Goal: Task Accomplishment & Management: Manage account settings

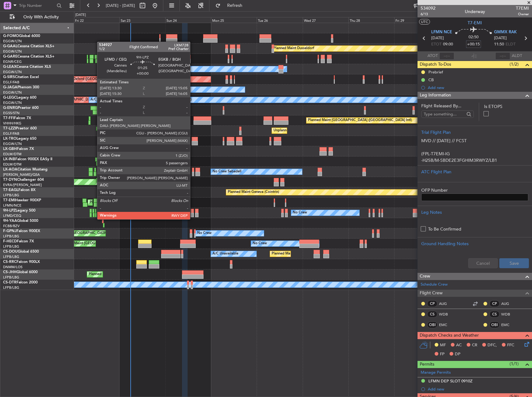
click at [193, 213] on div at bounding box center [192, 215] width 3 height 4
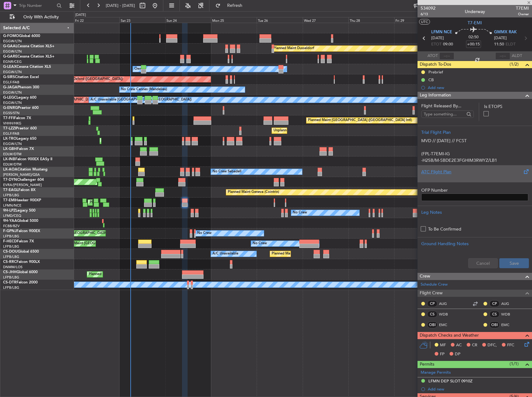
type input "5"
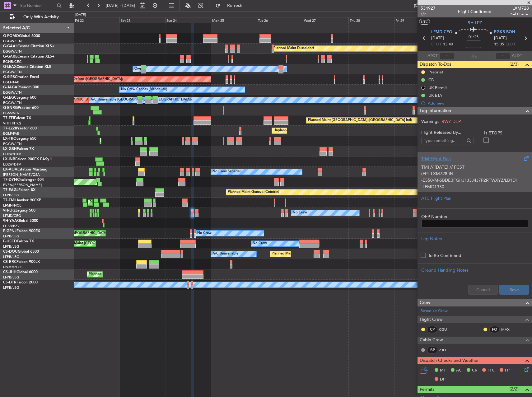
drag, startPoint x: 478, startPoint y: 181, endPoint x: 469, endPoint y: 178, distance: 9.5
click at [469, 178] on div "TMI // 22AUG // FCST (FPL-LXM728-IN -E550/M-SBDE3FGHJ1J3J4J7P2RTWXYZ/LB1D1 -LFM…" at bounding box center [474, 175] width 107 height 26
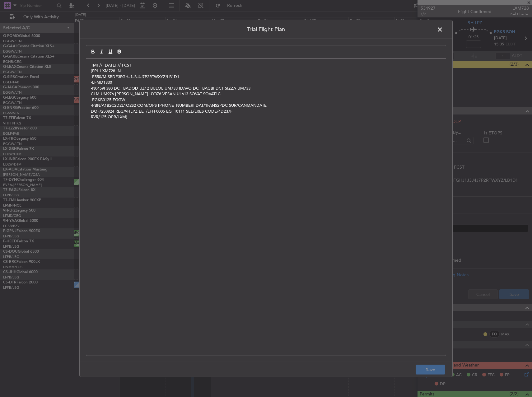
click at [93, 63] on p "TMI // [DATE] // FCST" at bounding box center [266, 65] width 350 height 6
click at [88, 63] on div "TMI // 22AUG // FCST (FPL-LXM728-IN -E550/M-SBDE3FGHJ1J3J4J7P2RTWXYZ/LB1D1 -LFM…" at bounding box center [265, 207] width 359 height 297
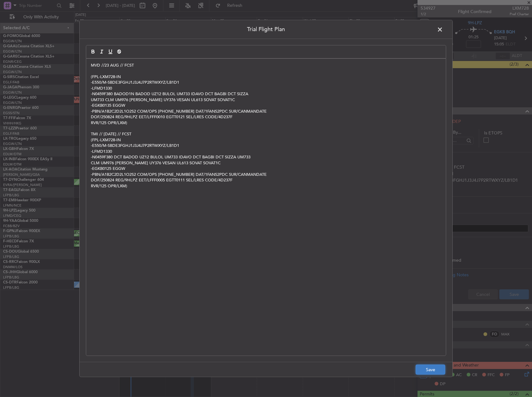
click at [429, 370] on button "Save" at bounding box center [430, 369] width 30 height 10
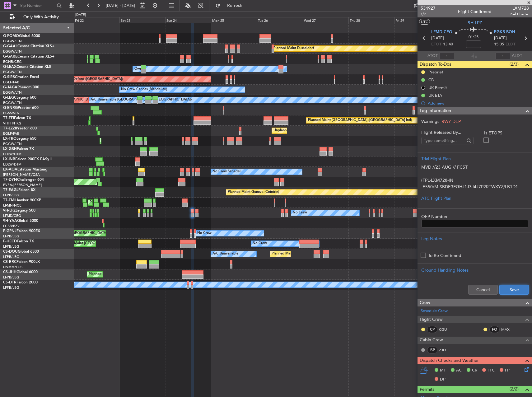
click at [506, 290] on button "Save" at bounding box center [514, 289] width 30 height 10
click at [472, 42] on input at bounding box center [473, 43] width 15 height 7
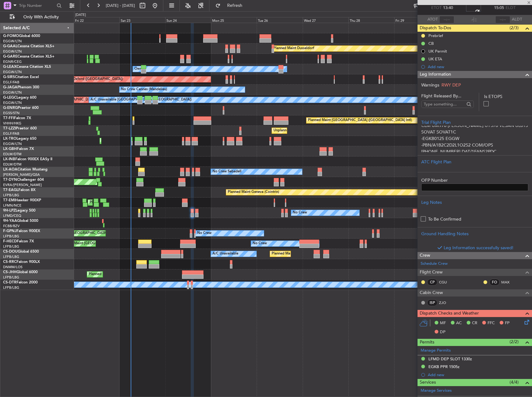
scroll to position [62, 0]
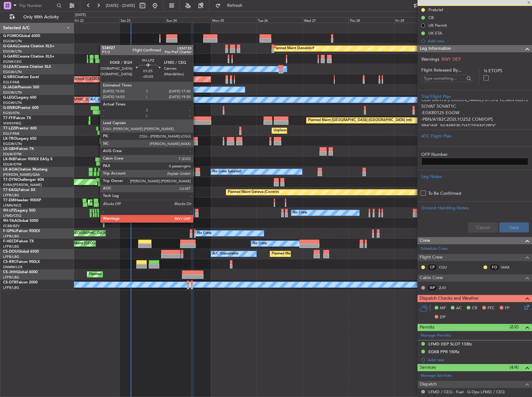
click at [196, 216] on div at bounding box center [196, 215] width 3 height 4
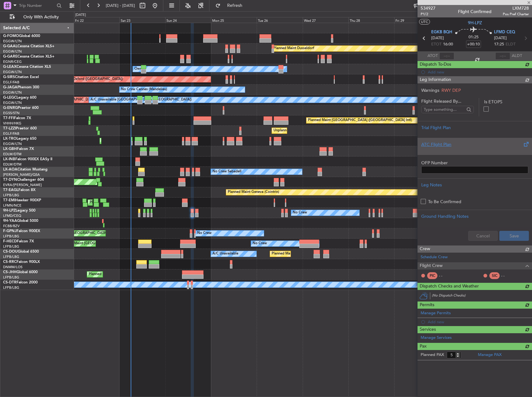
type input "-00:05"
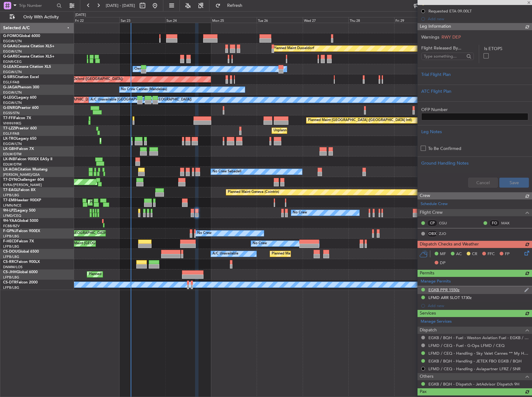
scroll to position [0, 0]
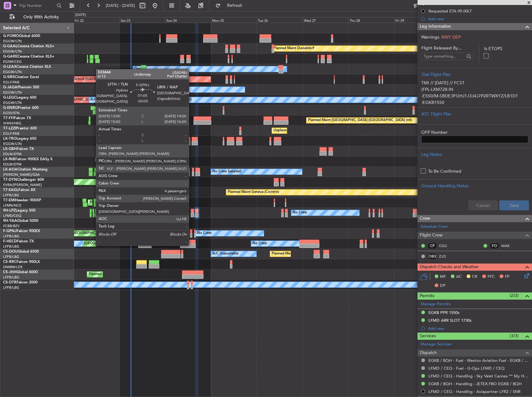
click at [191, 233] on div at bounding box center [191, 231] width 3 height 4
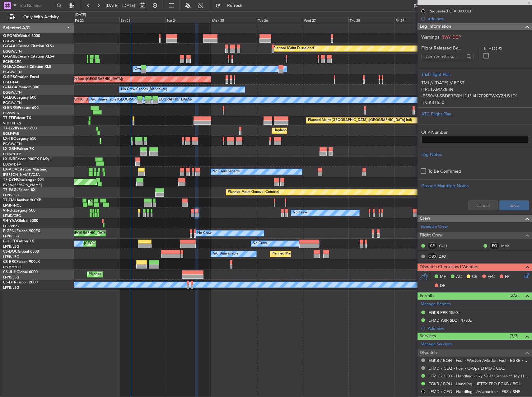
type input "4"
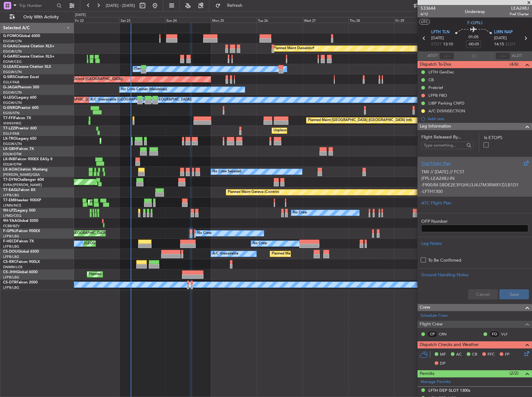
click at [441, 185] on div "TMI // 22AUG // FCST (FPL-LEA248J-IN -F900/M-SBDE2E3FGHIJ3J4J7M3RWXYZ/LB1D1 -LF…" at bounding box center [474, 180] width 107 height 26
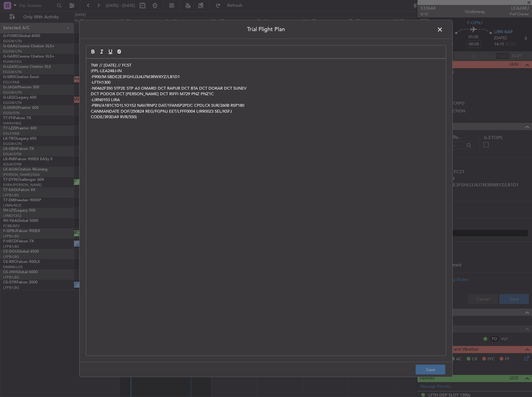
click at [91, 62] on p "TMI // [DATE] // FCST" at bounding box center [266, 65] width 350 height 6
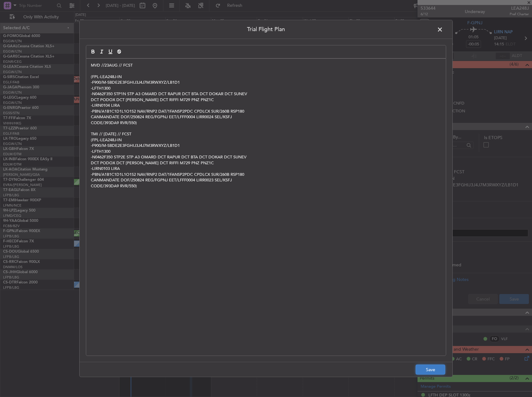
click at [427, 366] on button "Save" at bounding box center [430, 369] width 30 height 10
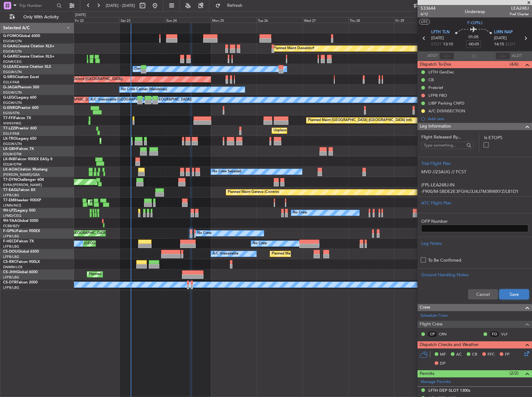
click at [508, 293] on button "Save" at bounding box center [514, 294] width 30 height 10
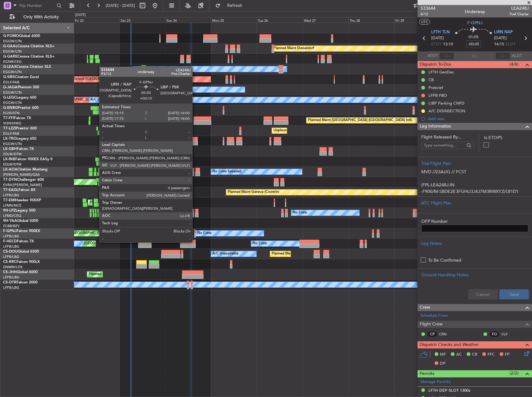
click at [195, 230] on div at bounding box center [195, 231] width 2 height 4
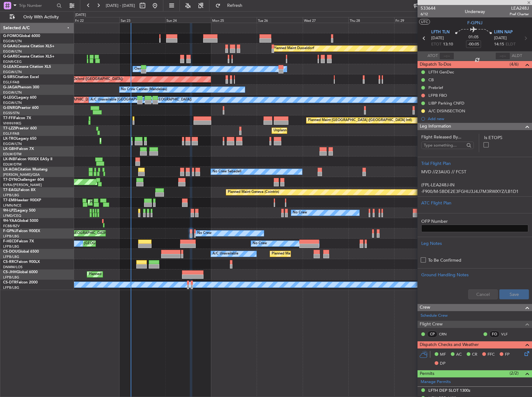
type input "+00:10"
type input "0"
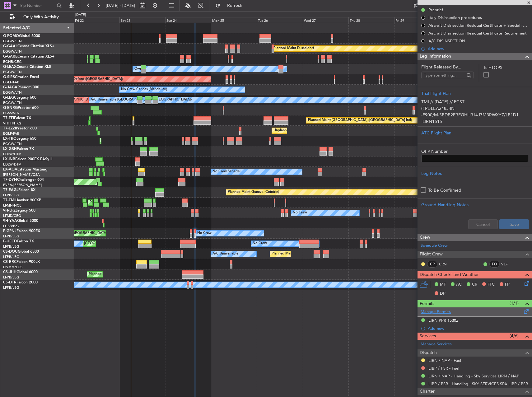
scroll to position [108, 0]
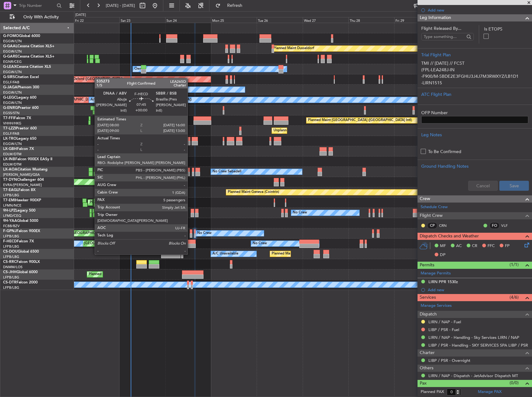
click at [190, 242] on div at bounding box center [188, 241] width 16 height 4
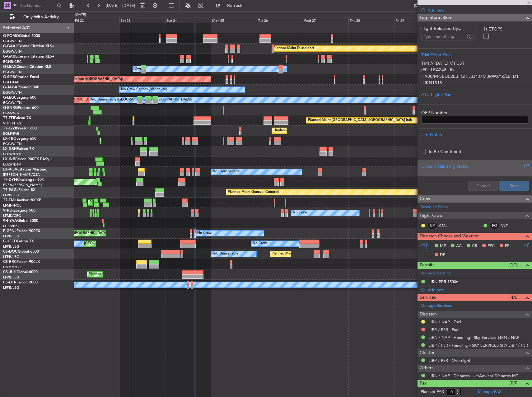
type input "5"
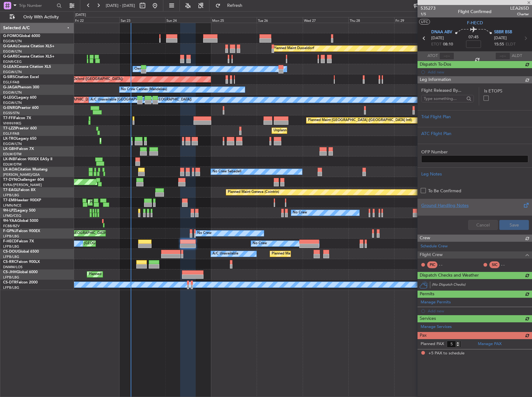
scroll to position [0, 0]
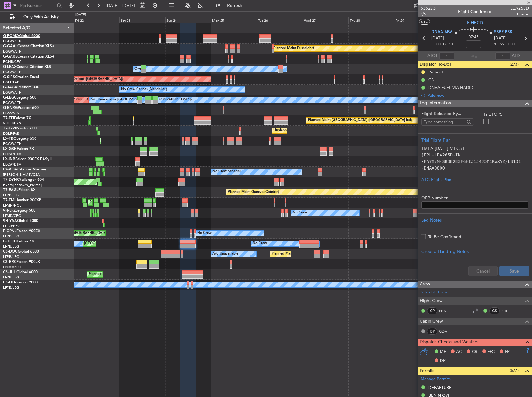
click at [34, 37] on link "G-FOMO Global 6000" at bounding box center [21, 36] width 37 height 4
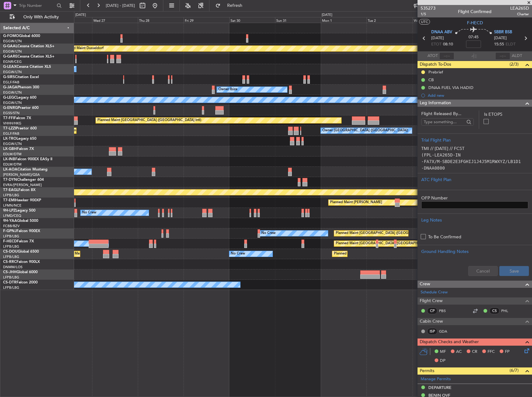
click at [152, 203] on div "Planned Maint Dusseldorf Owner Unplanned Maint Oxford (Kidlington) Owner Ibiza …" at bounding box center [302, 156] width 457 height 267
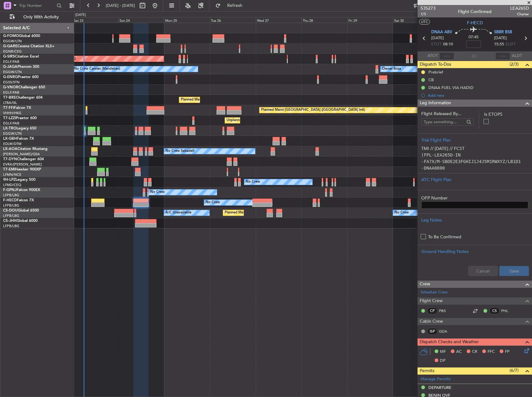
click at [392, 253] on div "Unplanned Maint Chester Unplanned Maint Oxford (Kidlington) No Crew Cannes (Man…" at bounding box center [303, 210] width 458 height 374
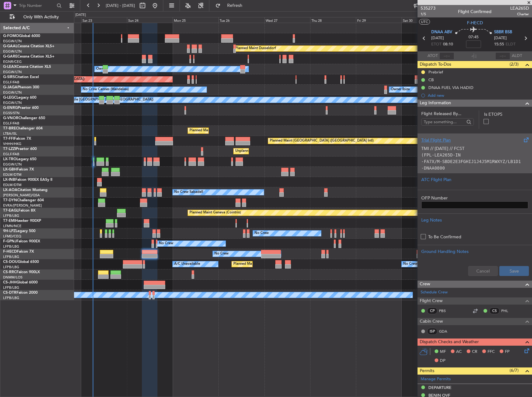
click at [456, 151] on div "TMI // 22AUG // FCST (FPL-LEA265D-IN -FA7X/M-SBDE2E3FGHIJ1J4J5M1RWXYZ/LB1D1 -DN…" at bounding box center [474, 156] width 107 height 26
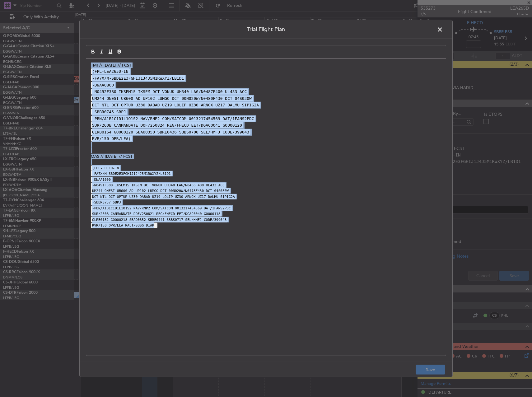
drag, startPoint x: 150, startPoint y: 264, endPoint x: 88, endPoint y: 63, distance: 210.1
click at [87, 66] on div "TMI // 22AUG // FCST (FPL-LEA265D-IN -FA7X/M-SBDE2E3FGHIJ1J4J5M1RWXYZ/LB1D1 -DN…" at bounding box center [265, 207] width 359 height 297
click at [90, 63] on div "TMI // 22AUG // FCST (FPL-LEA265D-IN -FA7X/M-SBDE2E3FGHIJ1J4J5M1RWXYZ/LB1D1 -DN…" at bounding box center [265, 207] width 359 height 297
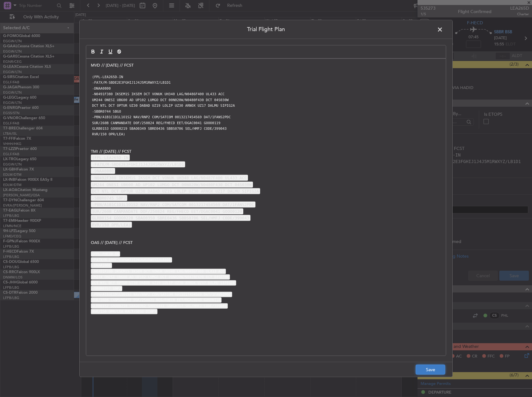
click at [432, 370] on button "Save" at bounding box center [430, 369] width 30 height 10
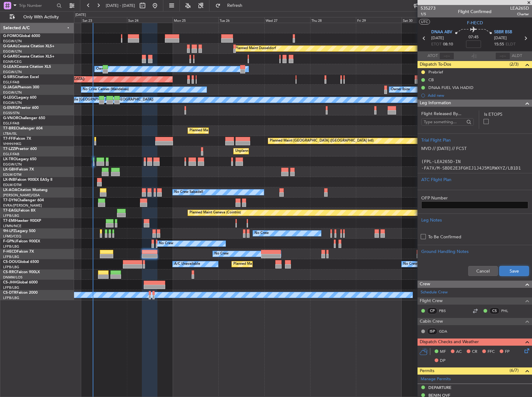
click at [511, 270] on button "Save" at bounding box center [514, 271] width 30 height 10
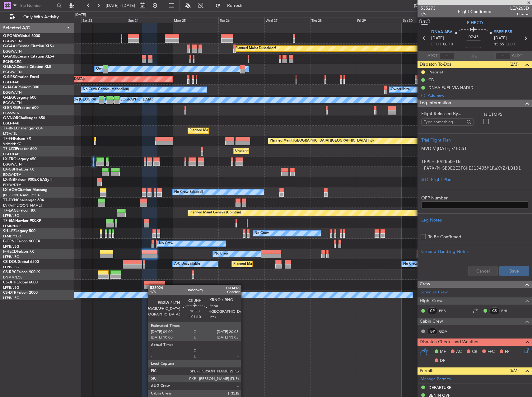
click at [151, 284] on div "Planned Maint [GEOGRAPHIC_DATA] ([GEOGRAPHIC_DATA])" at bounding box center [302, 284] width 457 height 10
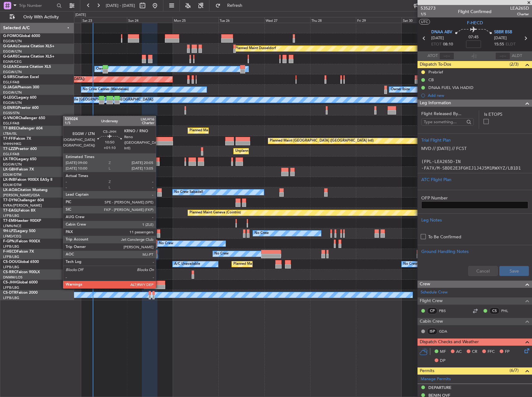
click at [159, 288] on div at bounding box center [154, 286] width 21 height 4
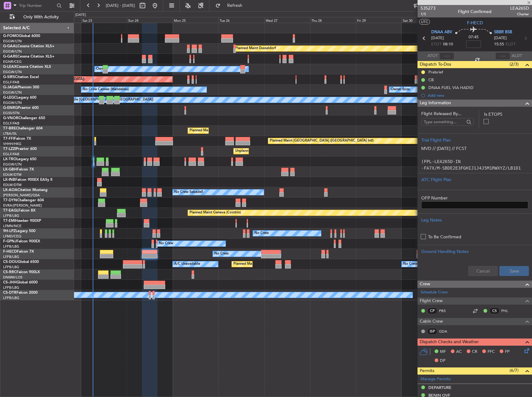
type input "+01:10"
type input "11"
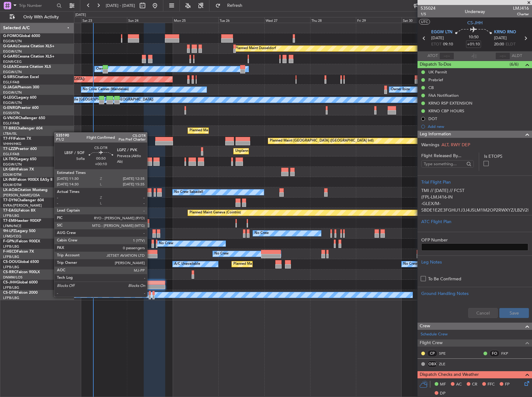
click at [150, 296] on div at bounding box center [150, 297] width 2 height 4
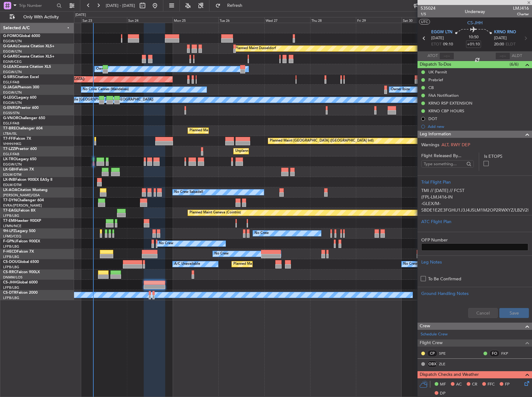
type input "+00:10"
type input "0"
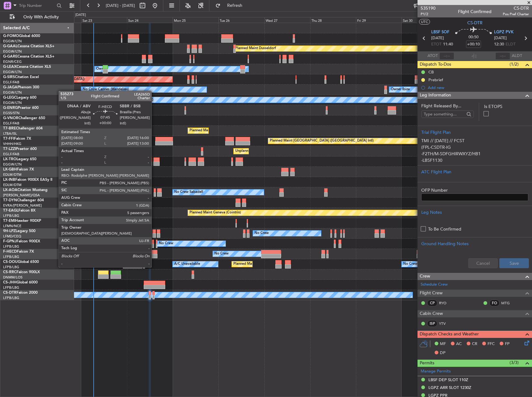
click at [154, 255] on div at bounding box center [150, 256] width 16 height 4
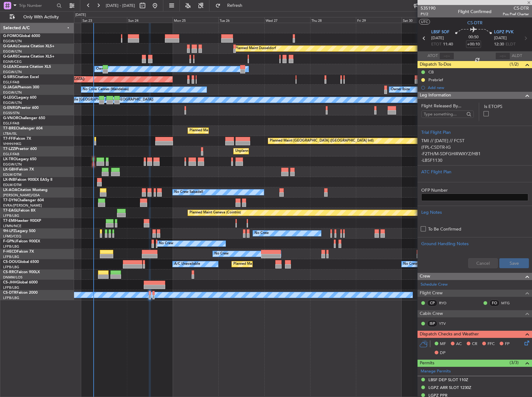
type input "5"
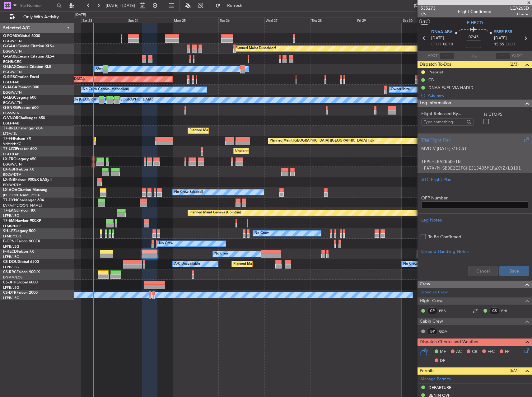
click at [464, 162] on p "(FPL-LEA265D-IN" at bounding box center [474, 161] width 107 height 7
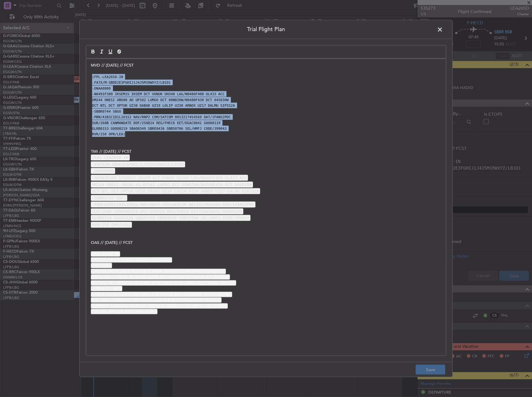
drag, startPoint x: 209, startPoint y: 135, endPoint x: 89, endPoint y: 77, distance: 132.4
click at [89, 77] on div "MVD // 23AUG // FCST (FPL-LEA265D-IN -FA7X/M-SBDE2E3FGHIJ1J4J5M1RWXYZ/LB1D1 -DN…" at bounding box center [265, 207] width 359 height 297
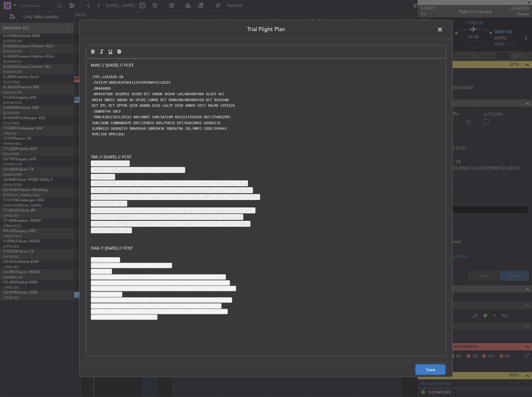
click at [422, 373] on button "Save" at bounding box center [430, 369] width 30 height 10
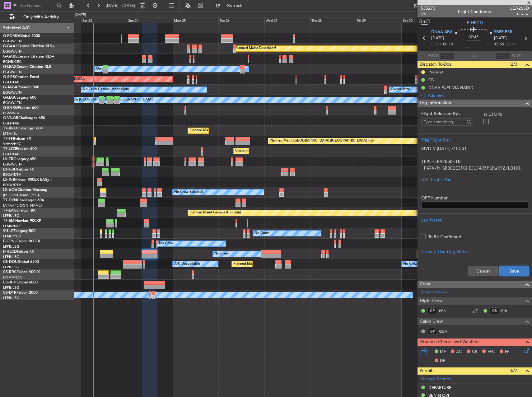
click at [514, 272] on button "Save" at bounding box center [514, 271] width 30 height 10
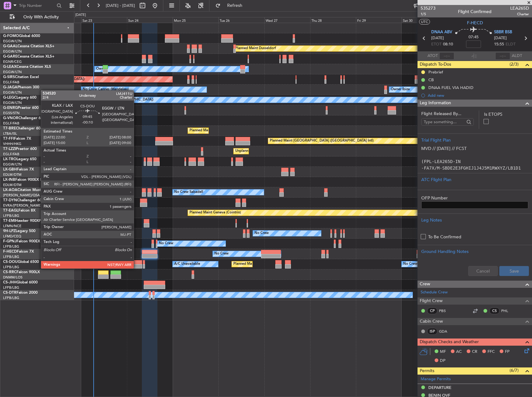
click at [136, 262] on div at bounding box center [132, 262] width 19 height 4
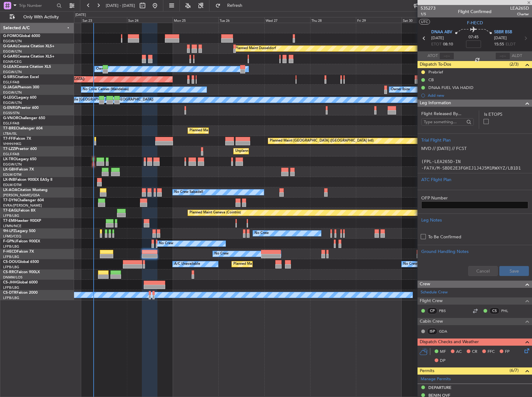
type input "-00:10"
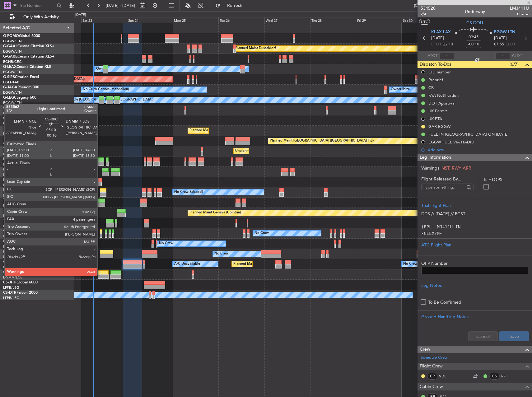
click at [100, 275] on div at bounding box center [103, 276] width 11 height 4
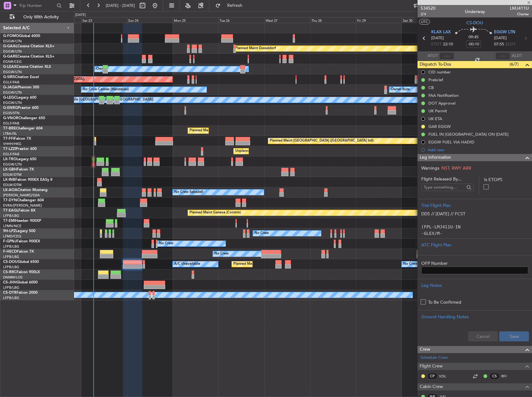
type input "4"
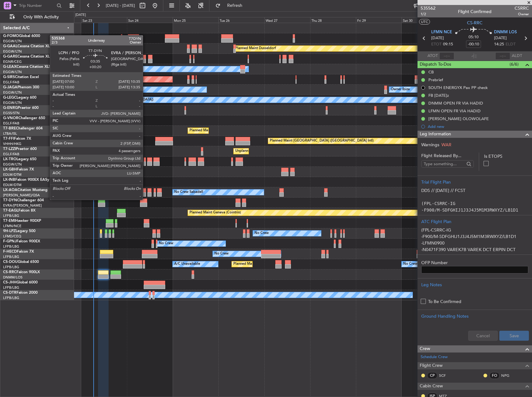
click at [145, 205] on div at bounding box center [143, 204] width 7 height 4
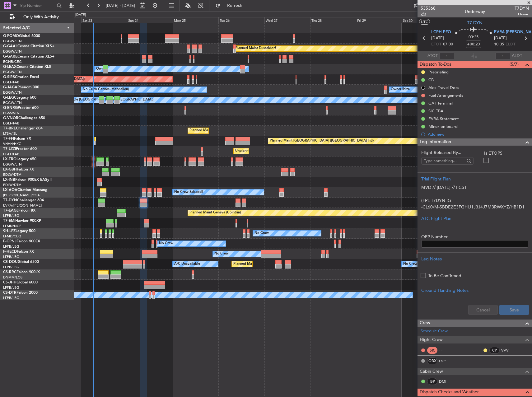
click at [422, 12] on span "2/3" at bounding box center [427, 14] width 15 height 5
click at [453, 111] on div "SIC TBA" at bounding box center [474, 111] width 114 height 8
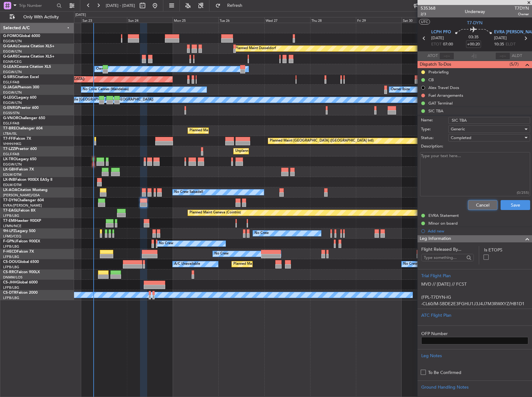
click at [475, 206] on button "Cancel" at bounding box center [482, 205] width 30 height 10
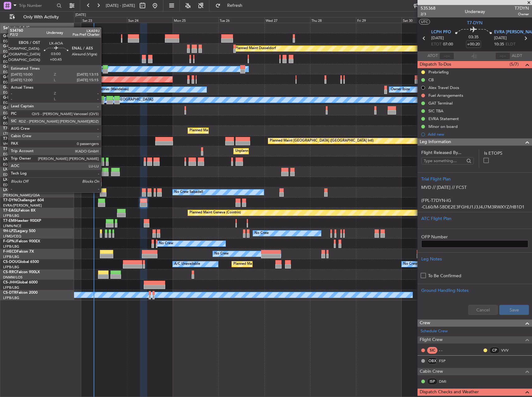
click at [103, 192] on div at bounding box center [103, 194] width 6 height 4
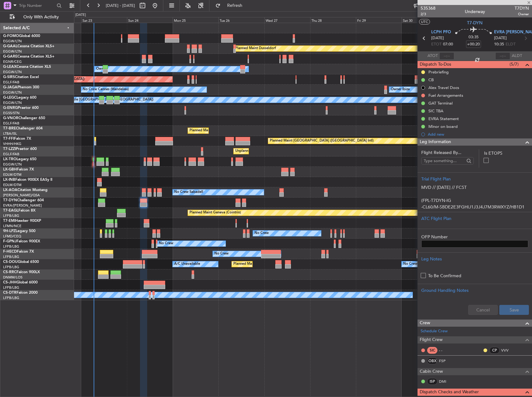
type input "+00:45"
type input "0"
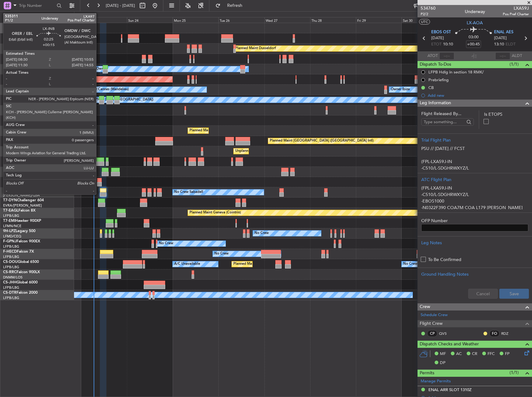
click at [99, 181] on div at bounding box center [99, 180] width 5 height 4
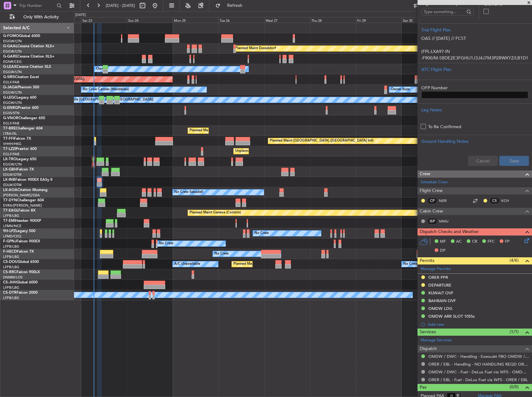
scroll to position [145, 0]
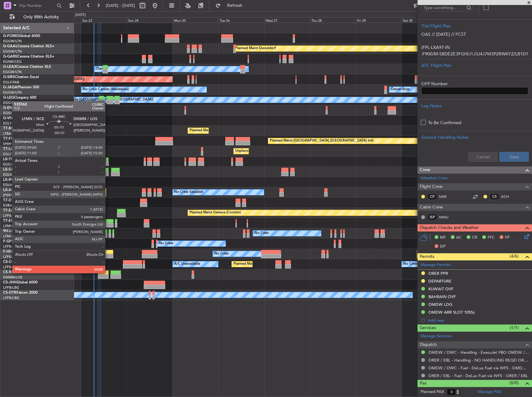
click at [108, 272] on div at bounding box center [103, 272] width 11 height 4
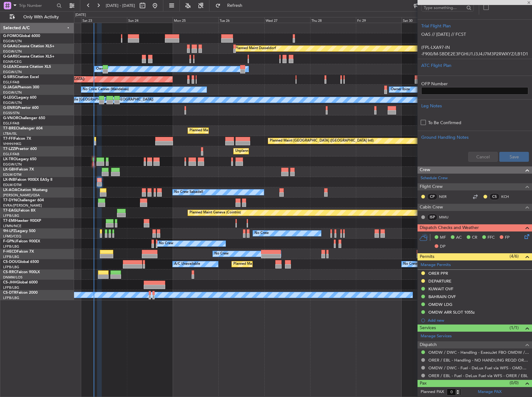
type input "-00:10"
type input "4"
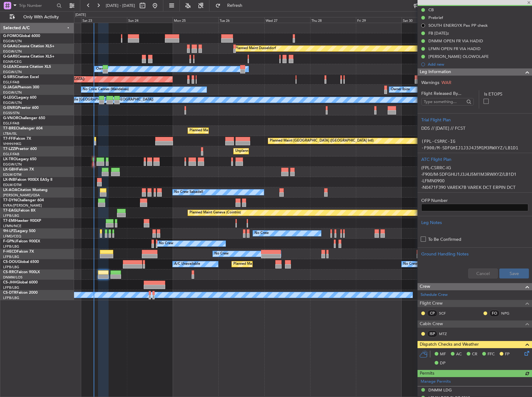
scroll to position [0, 0]
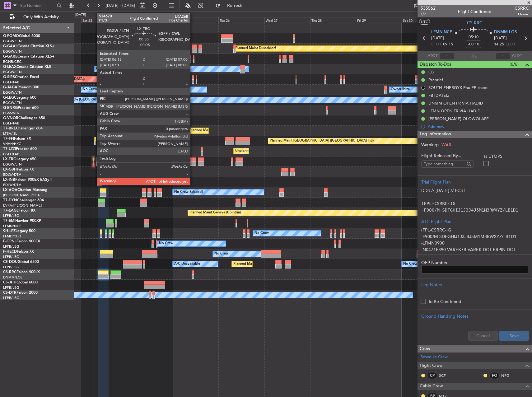
click at [94, 160] on div at bounding box center [94, 159] width 2 height 4
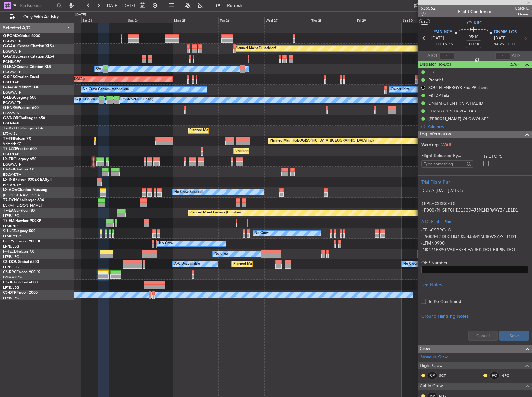
type input "+00:05"
type input "0"
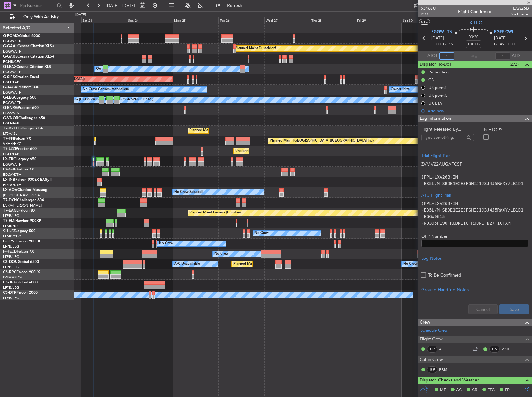
click at [446, 59] on input "text" at bounding box center [446, 55] width 15 height 7
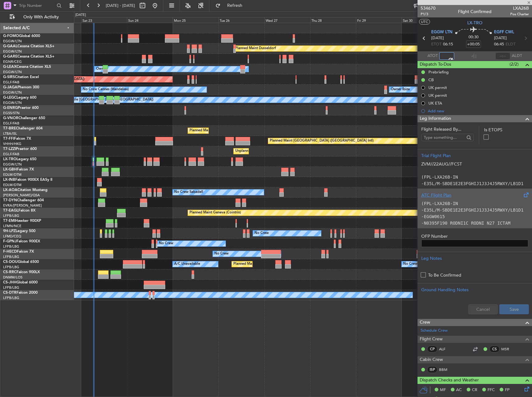
type input "06:32"
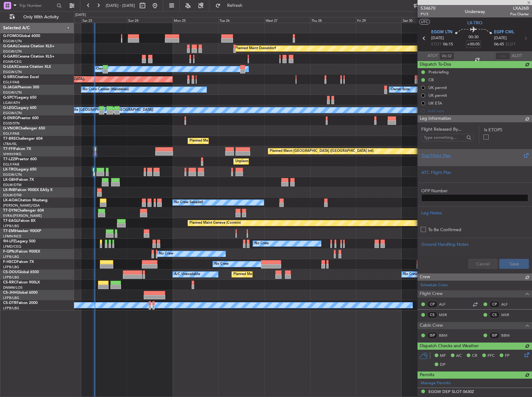
type input "07:02"
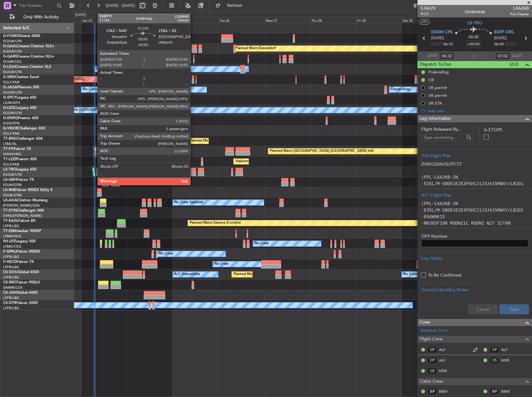
click at [94, 152] on div at bounding box center [95, 153] width 2 height 4
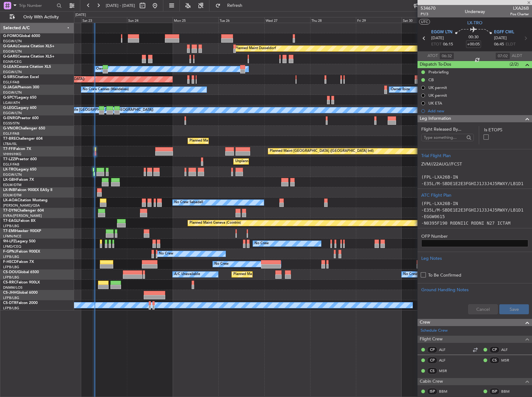
type input "-00:05"
type input "5"
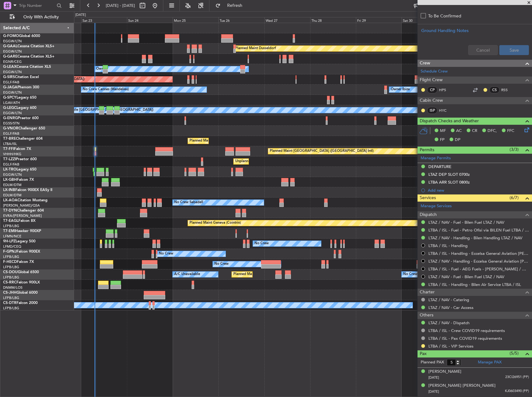
scroll to position [295, 0]
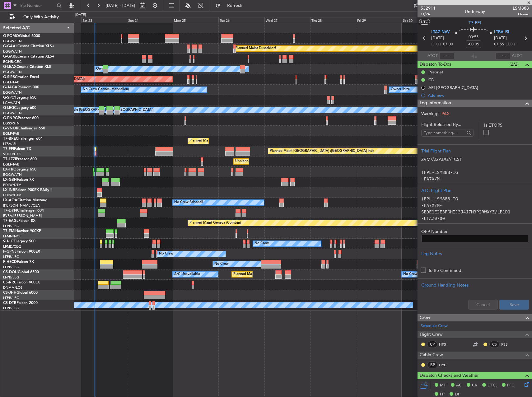
scroll to position [69, 0]
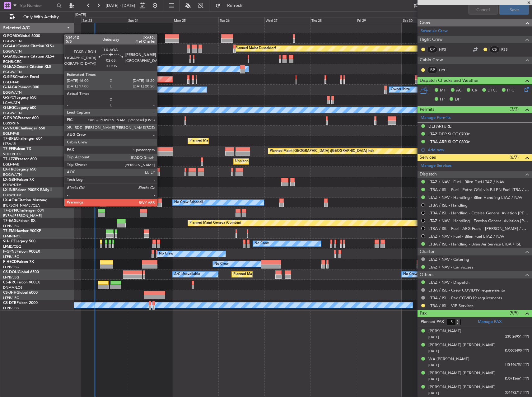
click at [160, 205] on div at bounding box center [159, 204] width 5 height 4
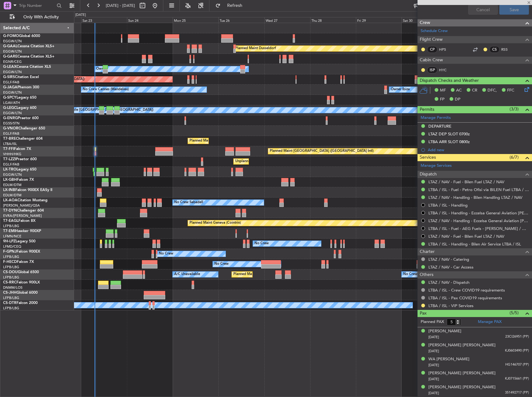
type input "+00:05"
type input "1"
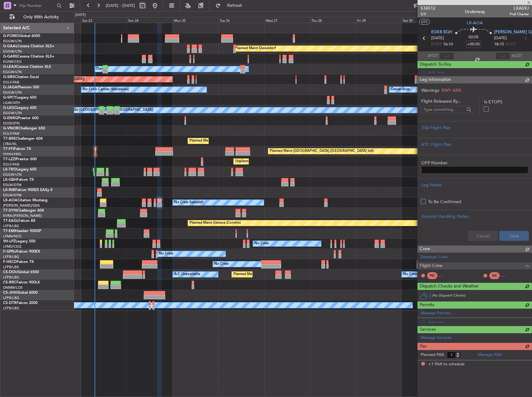
scroll to position [0, 0]
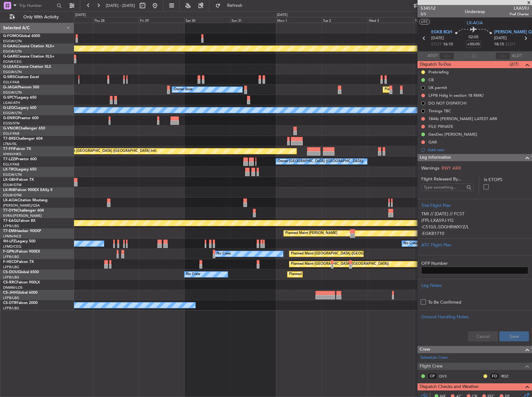
click at [149, 121] on div "Planned Maint Dusseldorf Owner Owner Ibiza Planned Maint [GEOGRAPHIC_DATA] ([GE…" at bounding box center [302, 166] width 457 height 287
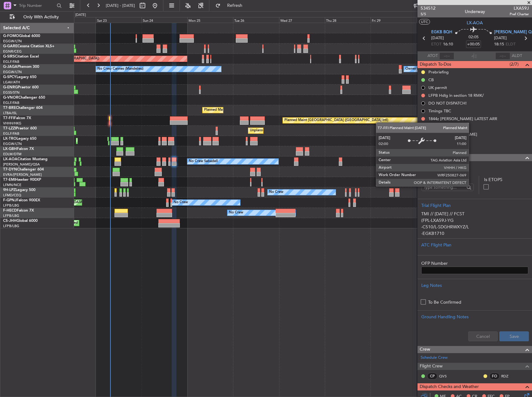
click at [379, 122] on div "Unplanned Maint [PERSON_NAME] Unplanned Maint [GEOGRAPHIC_DATA] ([GEOGRAPHIC_DA…" at bounding box center [302, 125] width 457 height 205
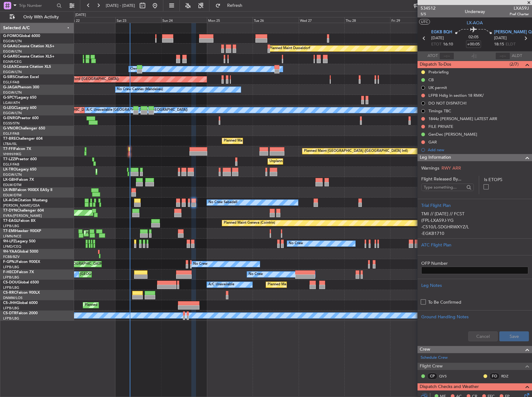
click at [222, 150] on div "Planned Maint [GEOGRAPHIC_DATA] ([GEOGRAPHIC_DATA] Intl)" at bounding box center [302, 151] width 457 height 10
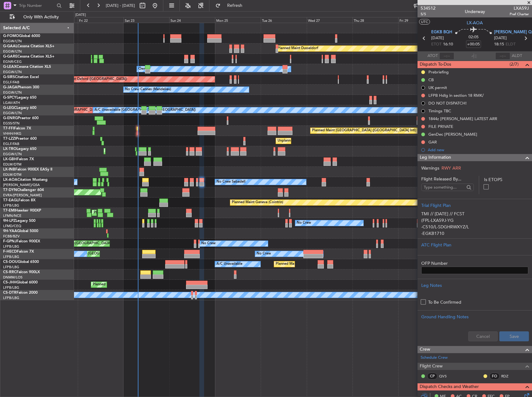
click at [167, 131] on div "Planned Maint [GEOGRAPHIC_DATA] ([GEOGRAPHIC_DATA] Intl)" at bounding box center [302, 131] width 457 height 10
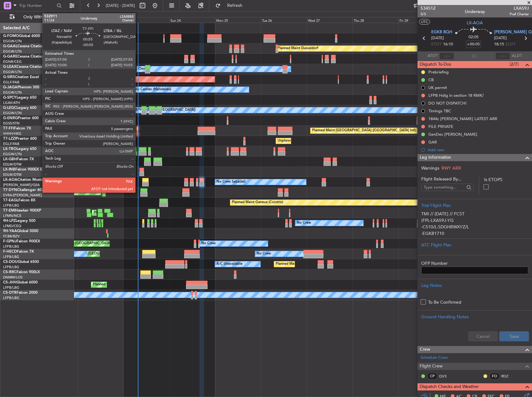
click at [138, 131] on div at bounding box center [137, 133] width 2 height 4
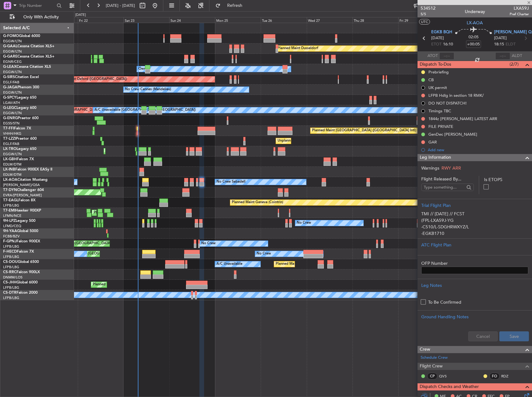
type input "-00:05"
type input "5"
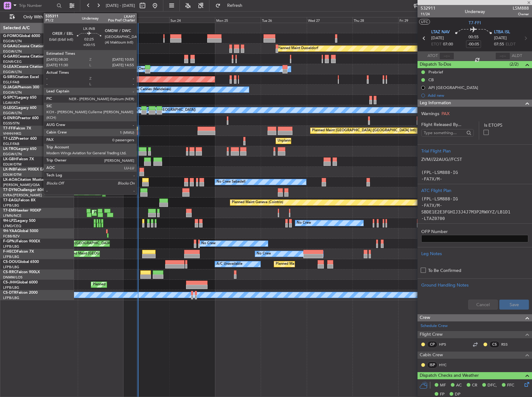
click at [139, 173] on div at bounding box center [141, 174] width 5 height 4
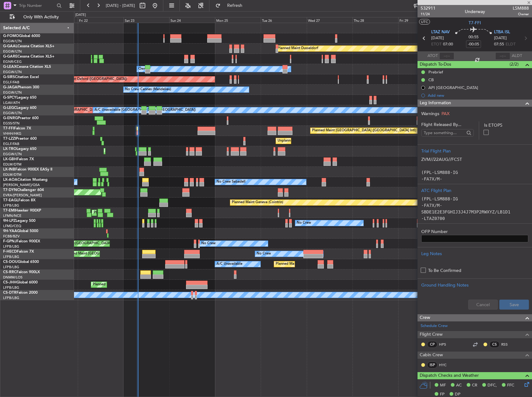
type input "+00:15"
type input "0"
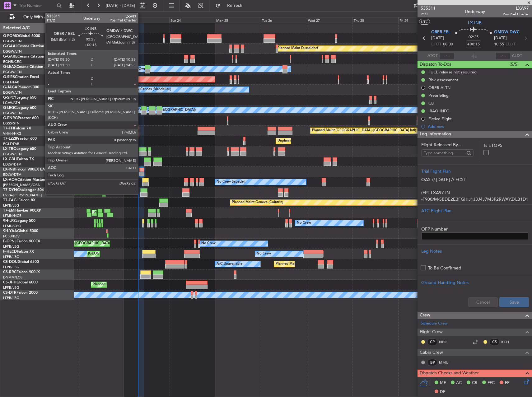
click at [141, 170] on div at bounding box center [141, 170] width 5 height 4
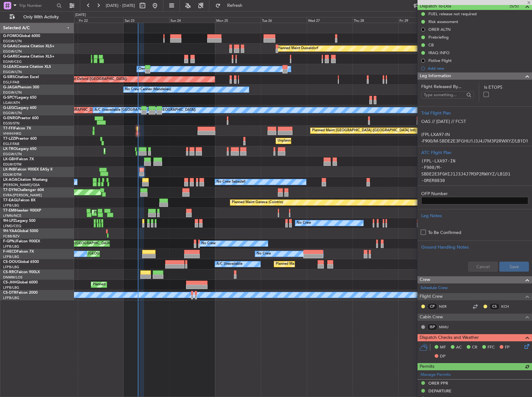
scroll to position [102, 0]
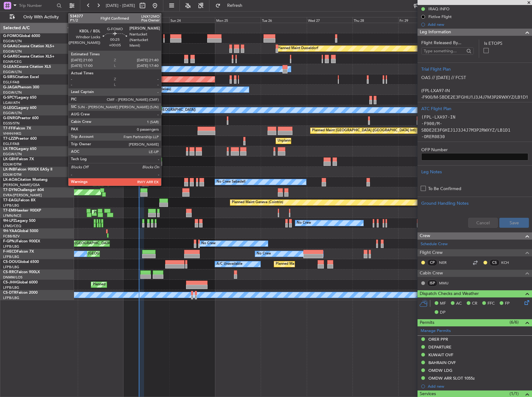
click at [164, 35] on div at bounding box center [164, 36] width 2 height 4
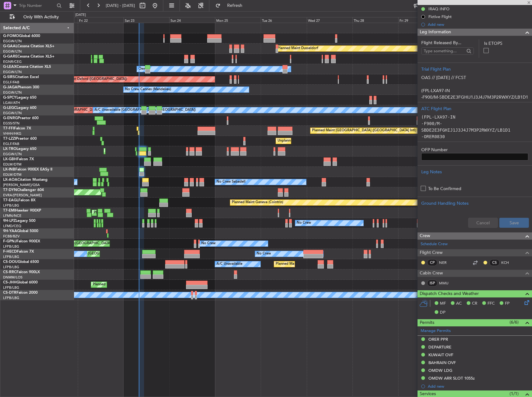
type input "+00:05"
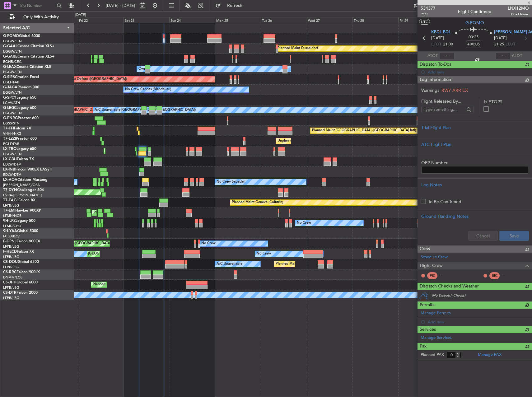
scroll to position [0, 0]
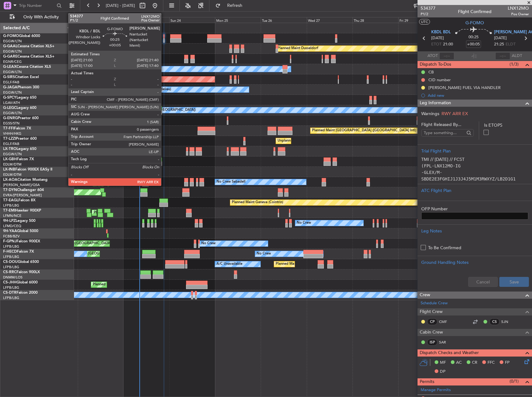
click at [163, 36] on div at bounding box center [164, 36] width 2 height 4
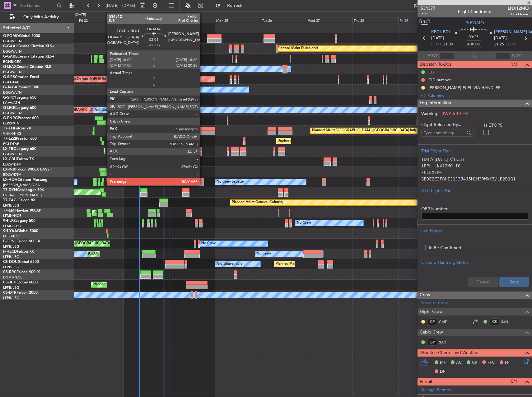
click at [203, 185] on div at bounding box center [201, 184] width 5 height 4
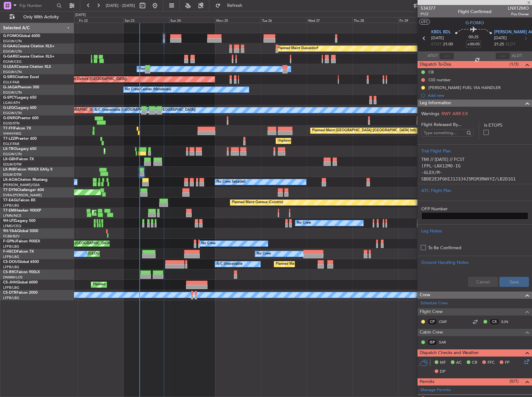
type input "1"
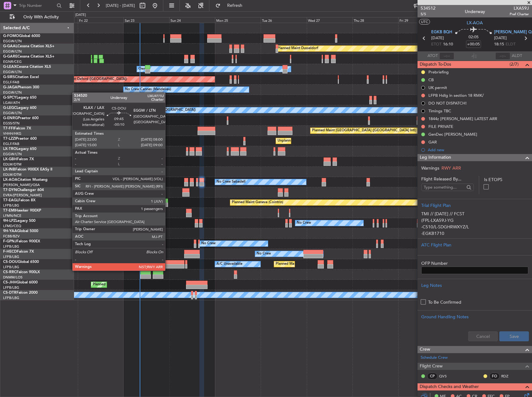
click at [168, 264] on div at bounding box center [174, 266] width 19 height 4
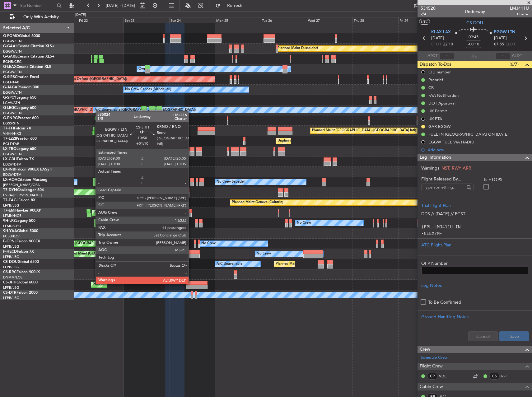
click at [191, 284] on div at bounding box center [196, 282] width 21 height 4
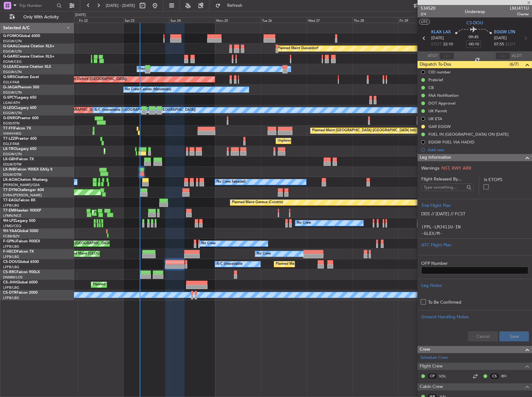
type input "+01:10"
type input "11"
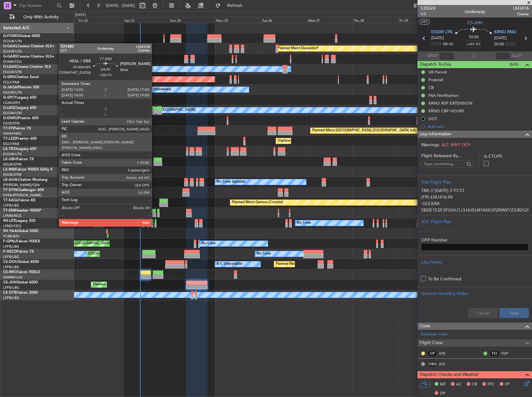
click at [155, 214] on div at bounding box center [152, 215] width 8 height 4
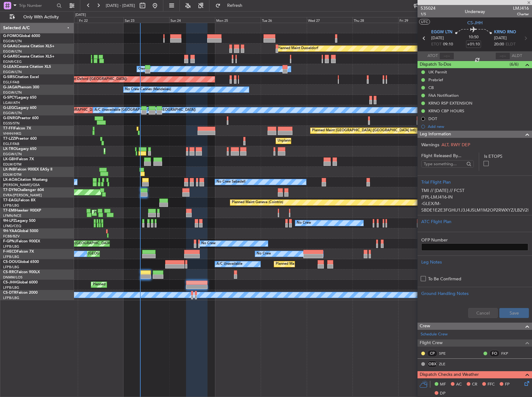
type input "+00:15"
type input "4"
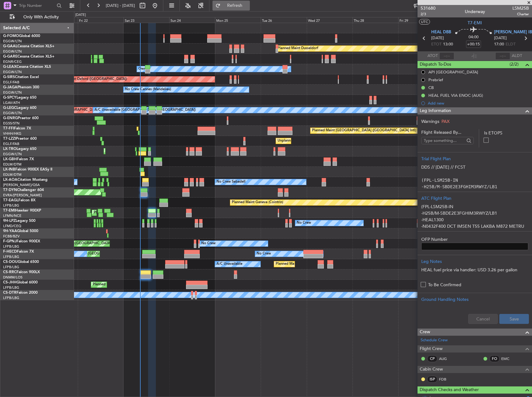
click at [248, 4] on span "Refresh" at bounding box center [235, 5] width 26 height 4
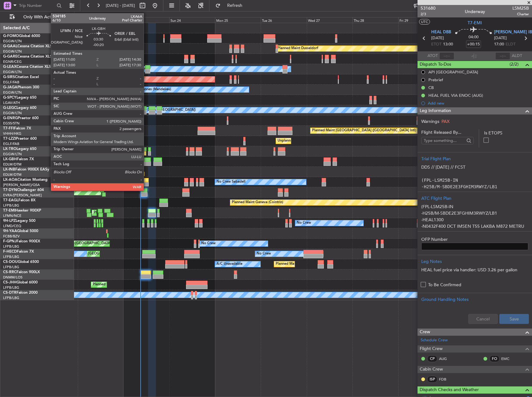
click at [146, 161] on div at bounding box center [147, 163] width 7 height 4
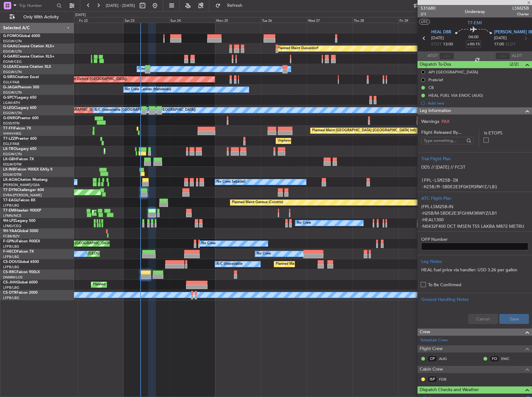
type input "-00:20"
type input "2"
